Goal: Transaction & Acquisition: Purchase product/service

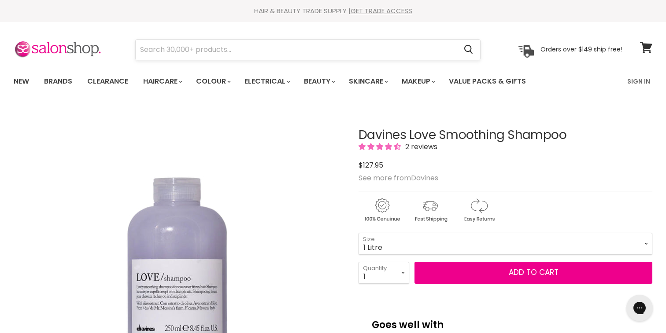
scroll to position [0, 0]
click at [152, 46] on input "Search" at bounding box center [296, 50] width 321 height 20
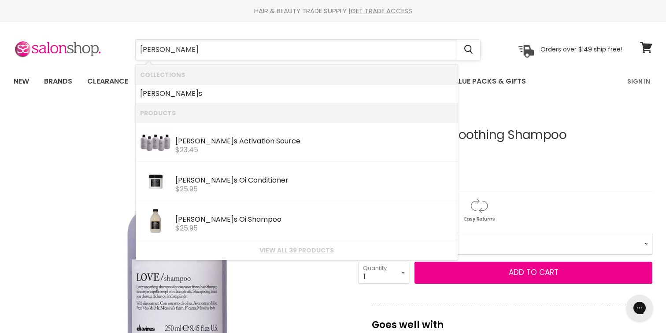
type input "divine"
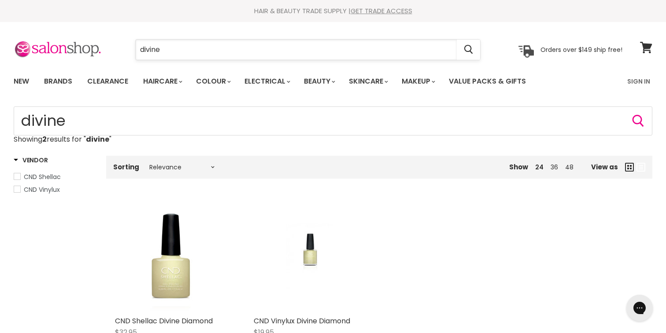
click at [148, 51] on input "divine" at bounding box center [296, 50] width 321 height 20
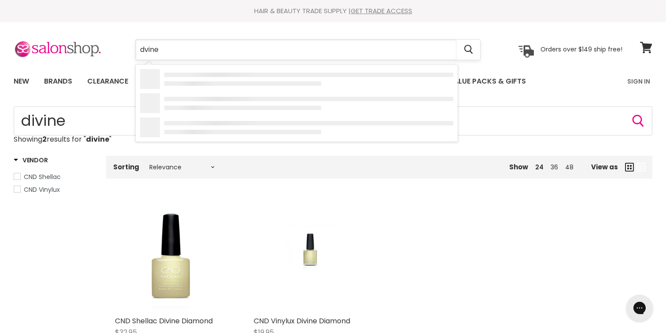
type input "[PERSON_NAME]"
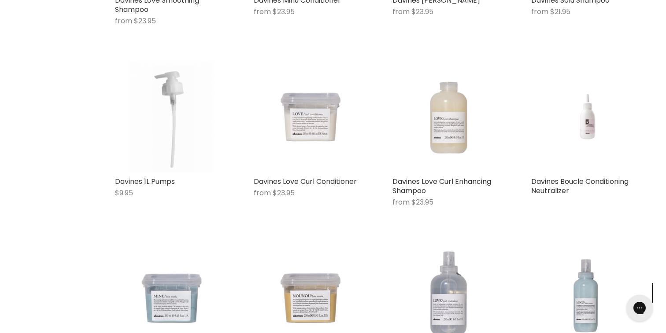
scroll to position [848, 0]
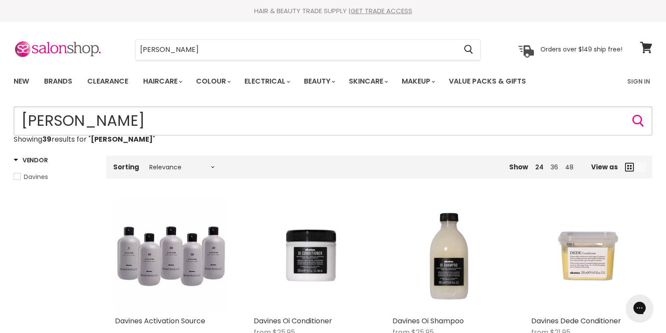
click at [87, 110] on input "davine" at bounding box center [333, 121] width 639 height 29
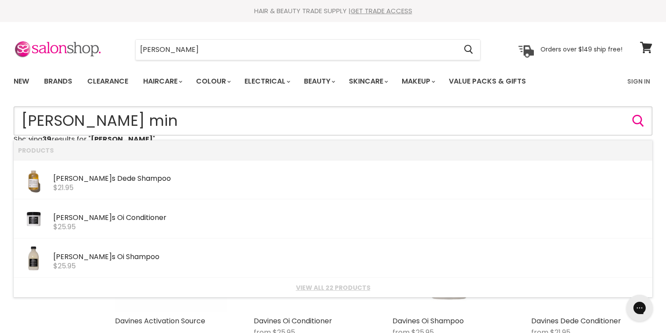
type input "davine minu"
click at [85, 224] on div "$23.95" at bounding box center [350, 227] width 595 height 8
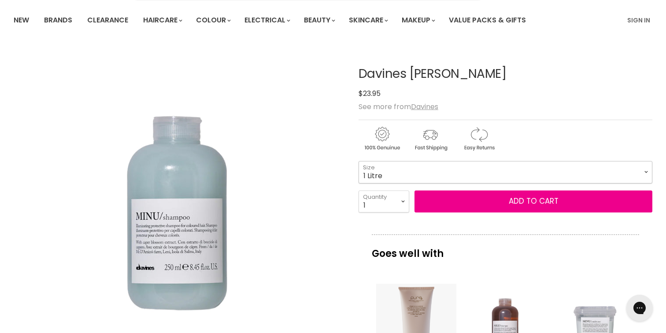
select select "1 Litre"
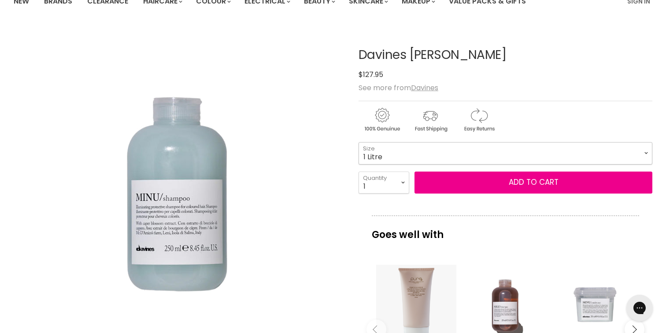
scroll to position [81, 0]
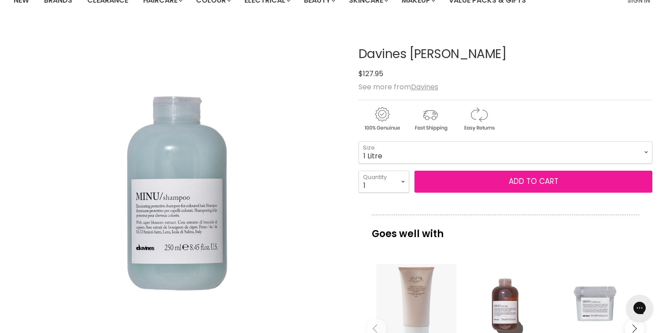
click at [503, 181] on button "Add to cart" at bounding box center [534, 182] width 238 height 22
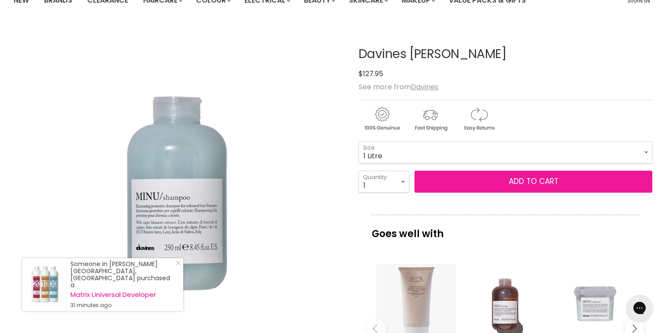
click at [532, 182] on button "Add to cart" at bounding box center [534, 182] width 238 height 22
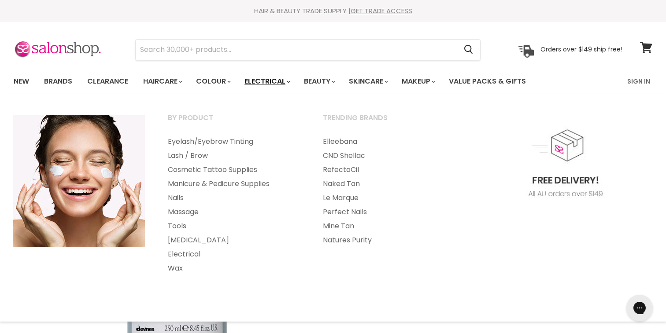
scroll to position [0, 0]
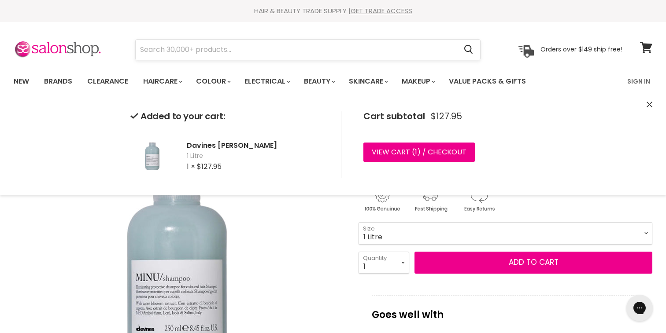
click at [162, 48] on input "Search" at bounding box center [296, 50] width 321 height 20
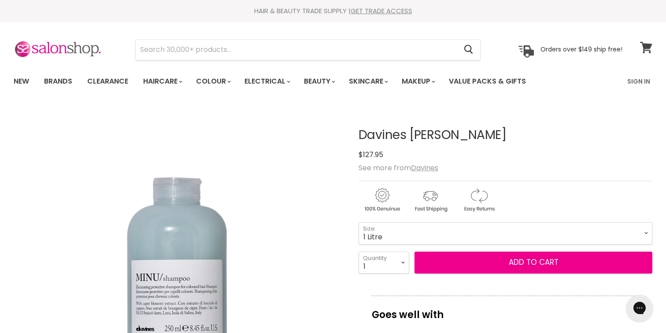
click at [648, 47] on icon at bounding box center [646, 47] width 12 height 11
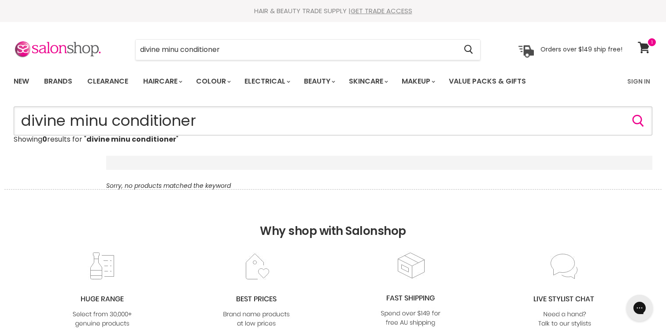
drag, startPoint x: 209, startPoint y: 121, endPoint x: 115, endPoint y: 120, distance: 94.3
click at [115, 120] on input "divine minu conditioner" at bounding box center [333, 121] width 639 height 29
type input "divine minu"
click at [148, 50] on input "divine minu" at bounding box center [296, 50] width 321 height 20
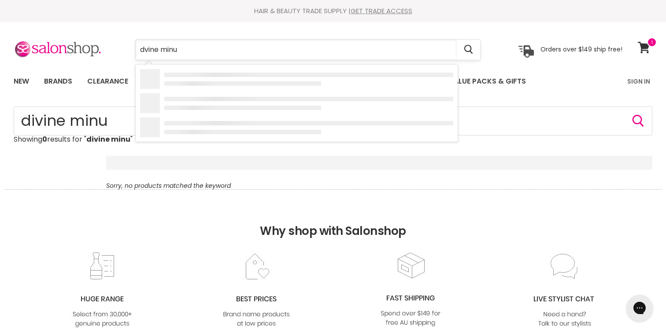
type input "[PERSON_NAME]"
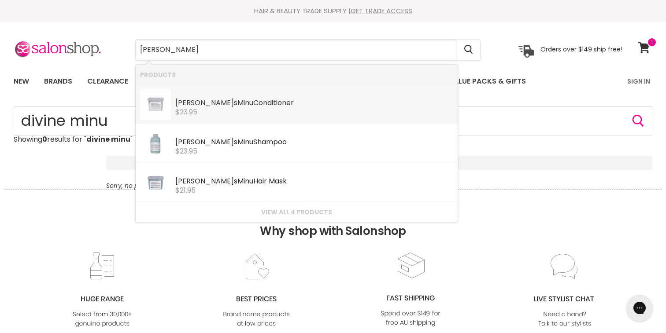
click at [237, 104] on b "Minu" at bounding box center [245, 103] width 16 height 10
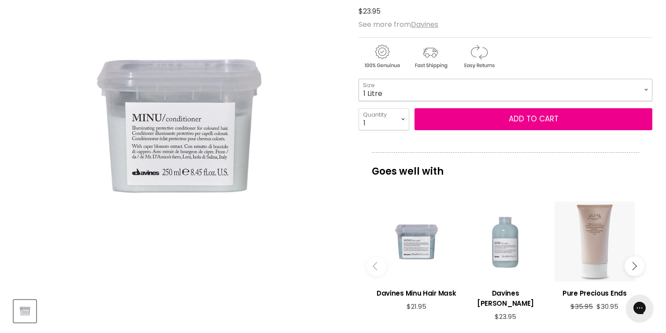
select select "1 Litre"
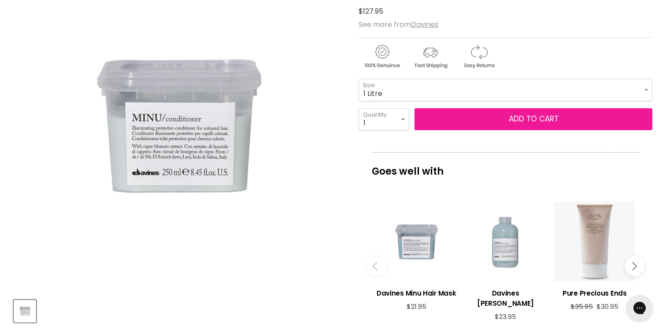
click at [478, 123] on button "Add to cart" at bounding box center [534, 119] width 238 height 22
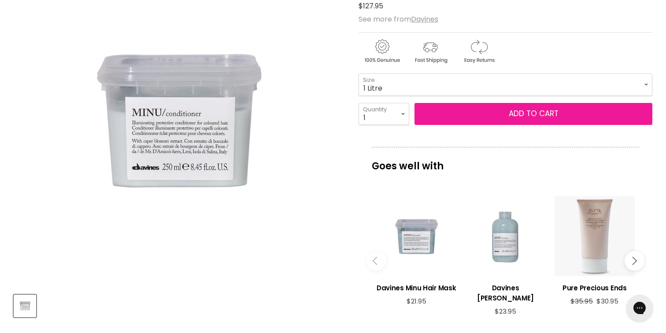
scroll to position [150, 0]
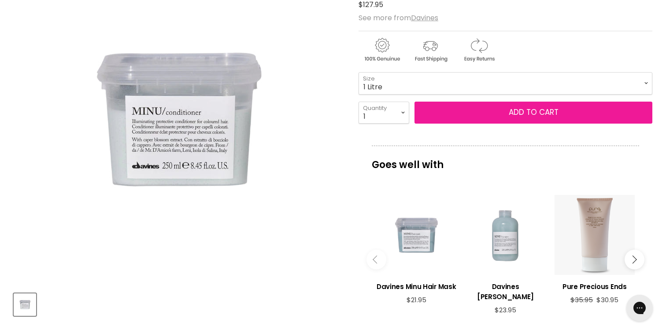
click at [507, 122] on button "Add to cart" at bounding box center [534, 113] width 238 height 22
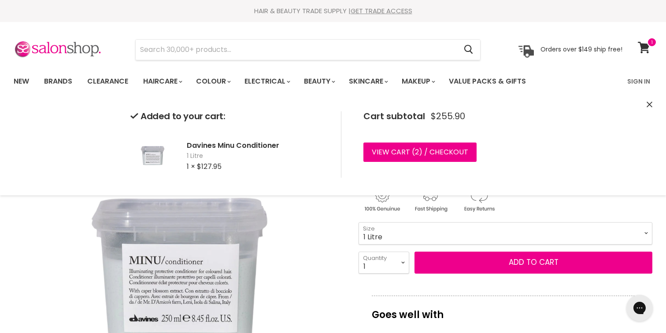
scroll to position [0, 0]
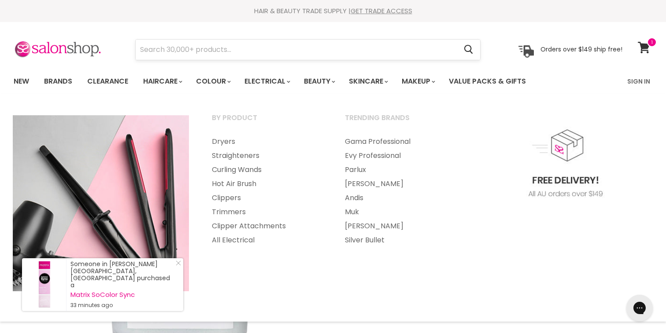
click at [170, 50] on input "Search" at bounding box center [296, 50] width 321 height 20
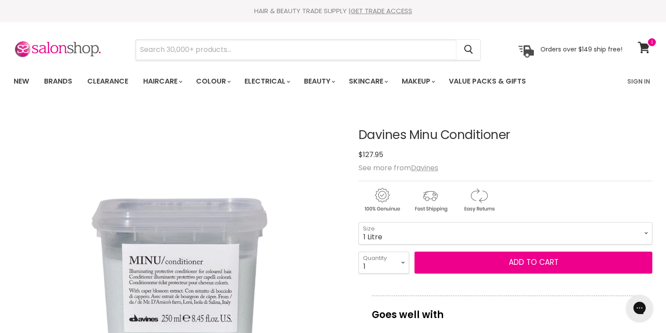
scroll to position [3, 0]
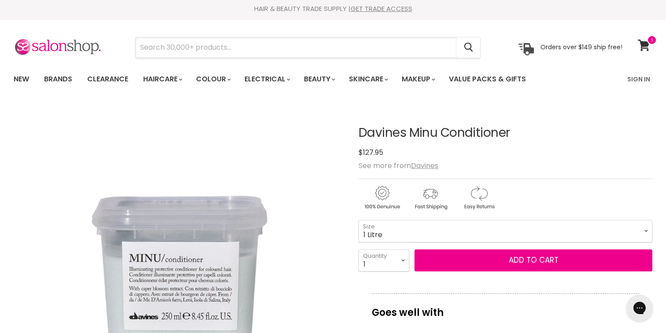
click at [170, 50] on input "Search" at bounding box center [296, 47] width 321 height 20
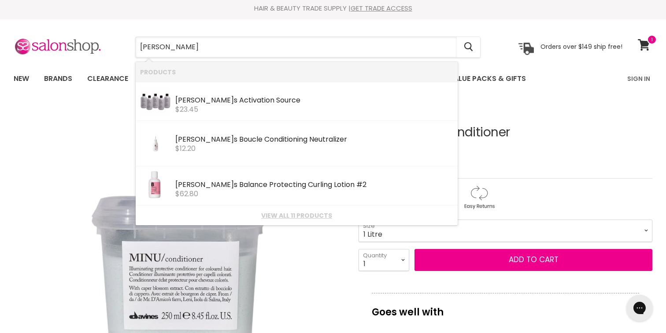
type input "davine pump"
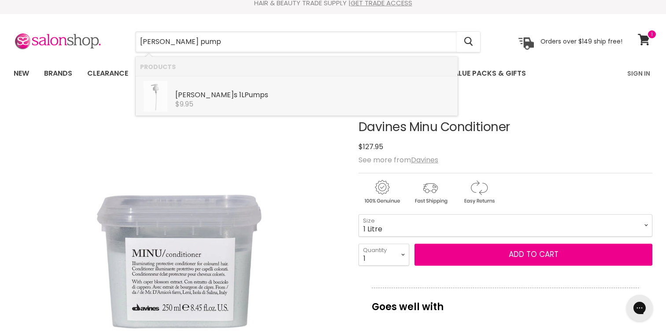
scroll to position [11, 0]
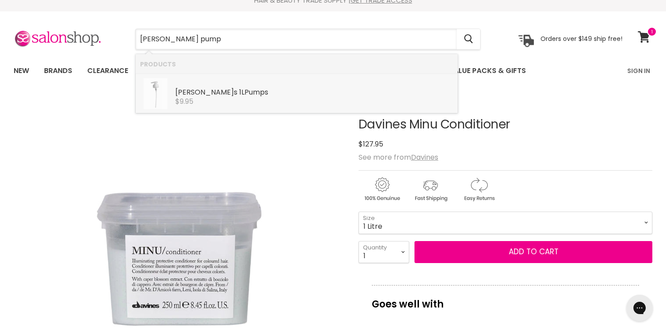
click at [203, 102] on div "$9.95" at bounding box center [314, 102] width 278 height 8
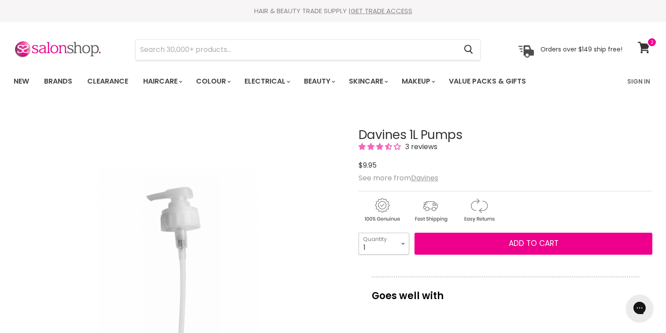
select select "2"
type input "2"
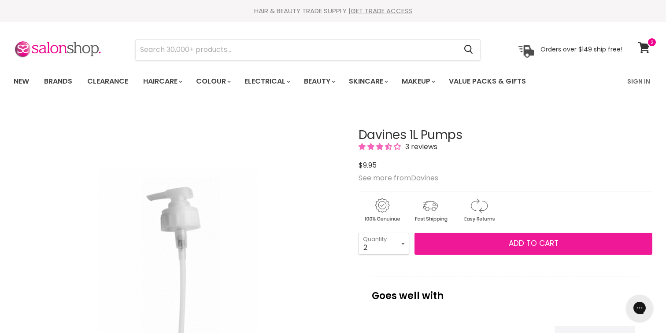
click at [485, 244] on button "Add to cart" at bounding box center [534, 244] width 238 height 22
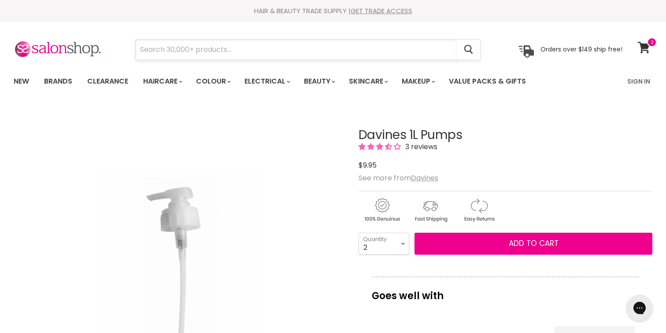
click at [166, 47] on input "Search" at bounding box center [296, 50] width 321 height 20
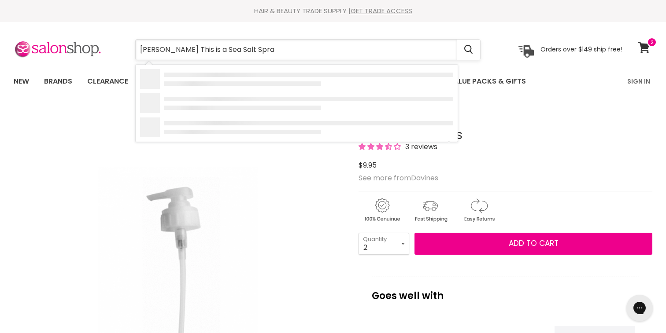
type input "davine This is a Sea Salt Spray"
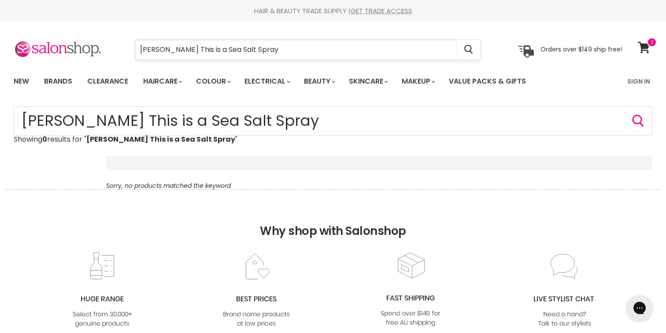
drag, startPoint x: 194, startPoint y: 50, endPoint x: 166, endPoint y: 51, distance: 27.8
click at [166, 51] on input "[PERSON_NAME] This is a Sea Salt Spray" at bounding box center [296, 50] width 321 height 20
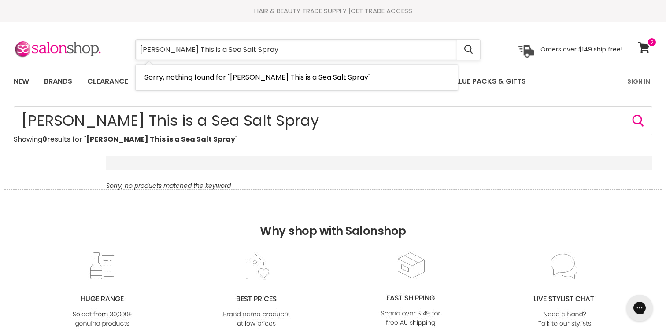
type input "[PERSON_NAME] Sea Salt Spray"
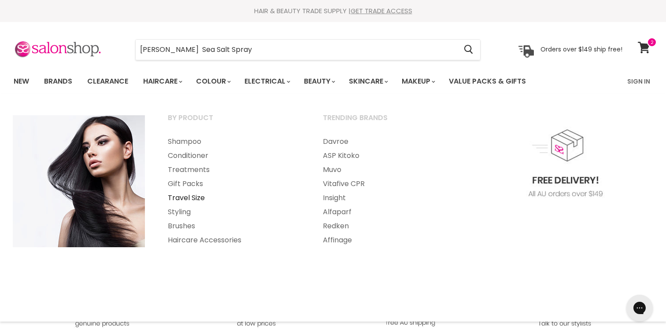
click at [193, 198] on link "Travel Size" at bounding box center [233, 198] width 153 height 14
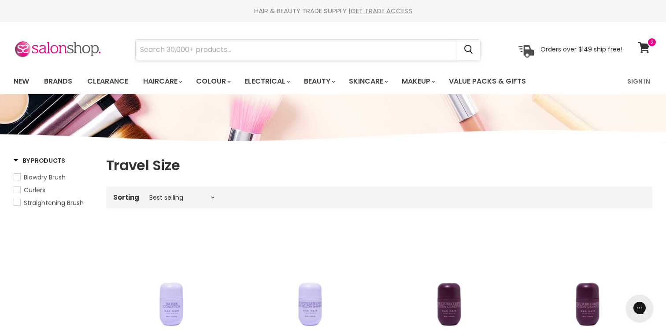
click at [147, 49] on input "Search" at bounding box center [296, 50] width 321 height 20
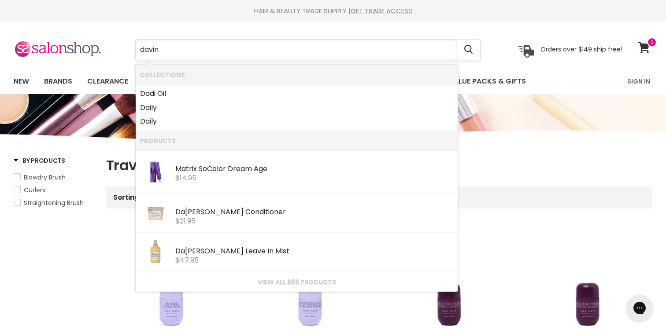
type input "[PERSON_NAME]"
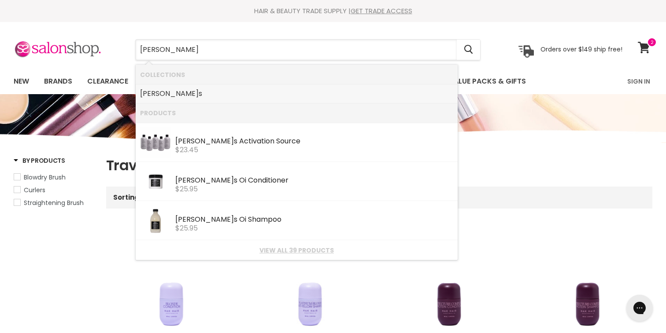
click at [145, 94] on b "[PERSON_NAME]" at bounding box center [169, 94] width 59 height 10
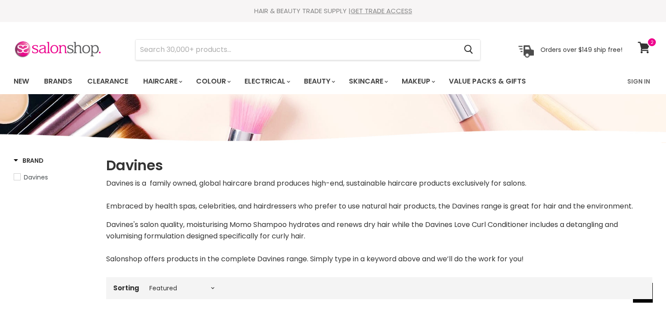
select select "manual"
click at [646, 48] on icon at bounding box center [644, 47] width 12 height 11
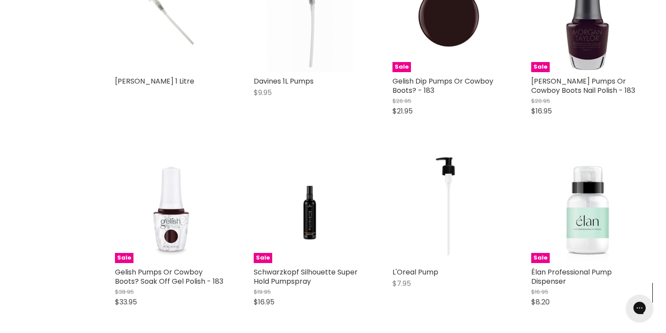
scroll to position [423, 0]
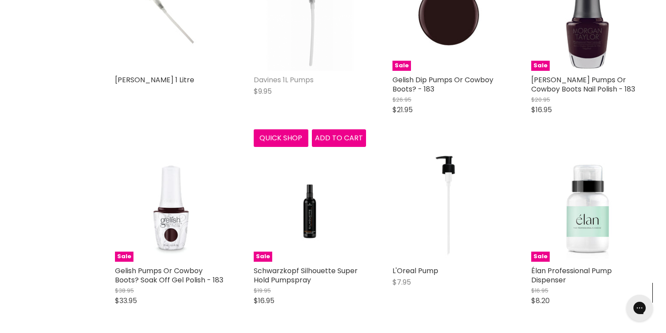
click at [294, 82] on link "Davines 1L Pumps" at bounding box center [284, 80] width 60 height 10
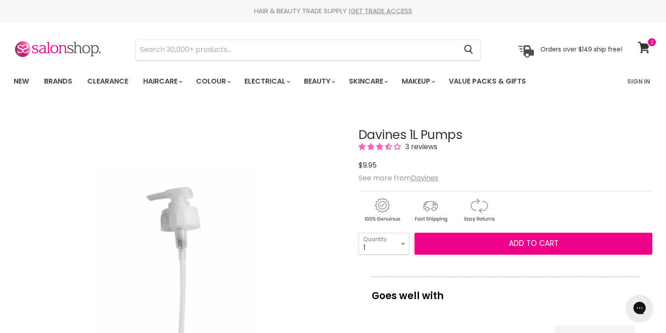
select select "2"
type input "2"
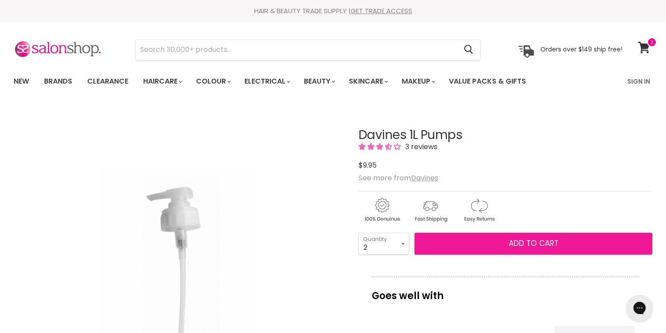
click at [508, 247] on button "Add to cart" at bounding box center [534, 244] width 238 height 22
click at [531, 243] on span "Add to cart" at bounding box center [534, 243] width 50 height 11
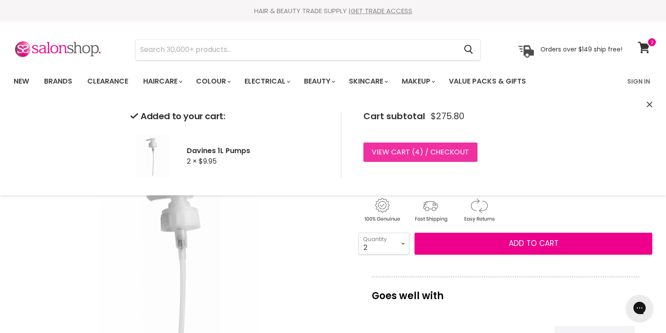
click at [443, 153] on link "View cart ( 4 ) / Checkout" at bounding box center [420, 152] width 114 height 19
